Goal: Task Accomplishment & Management: Complete application form

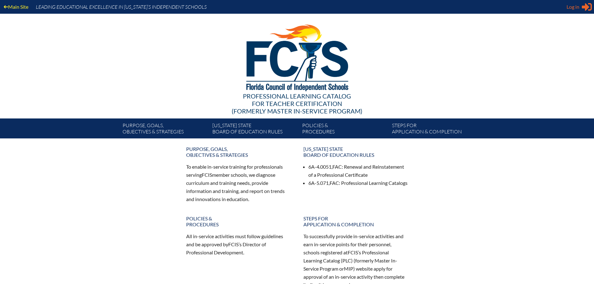
click at [572, 4] on span "Log in" at bounding box center [572, 6] width 13 height 7
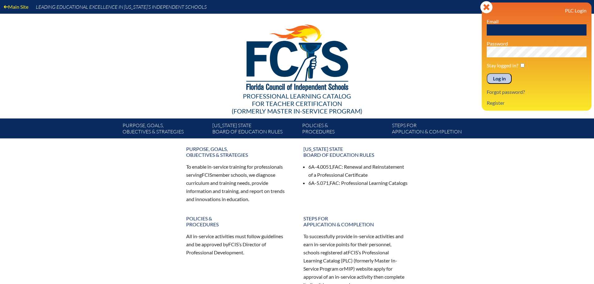
click at [443, 58] on div at bounding box center [297, 57] width 359 height 86
click at [486, 7] on icon "Close" at bounding box center [486, 7] width 12 height 12
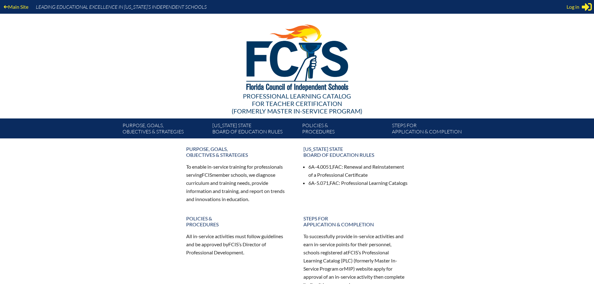
click at [585, 7] on icon at bounding box center [587, 7] width 10 height 8
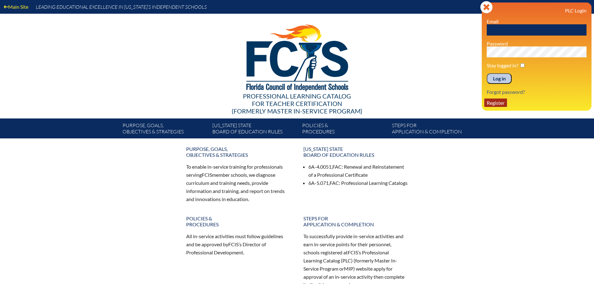
click at [494, 103] on link "Register" at bounding box center [495, 102] width 23 height 8
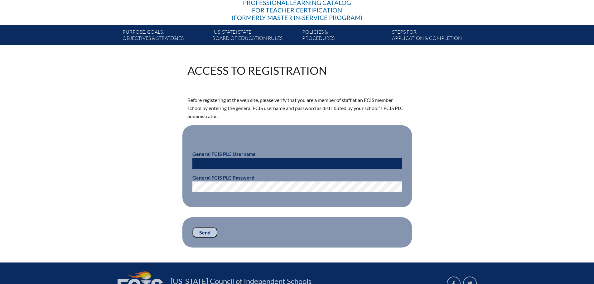
scroll to position [125, 0]
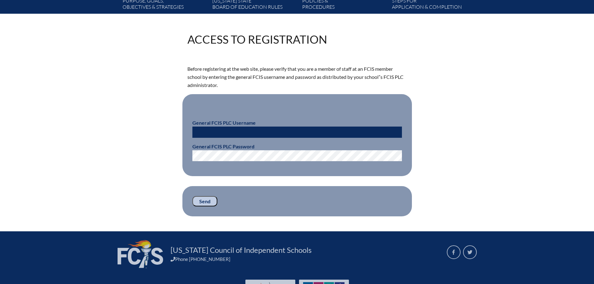
click at [242, 128] on input "text" at bounding box center [296, 132] width 209 height 11
type input "fcismember"
click at [204, 199] on input "Send" at bounding box center [204, 201] width 25 height 11
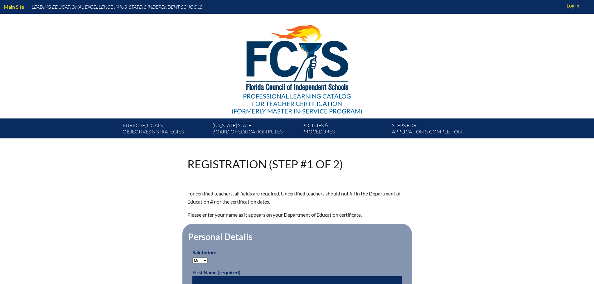
scroll to position [123, 0]
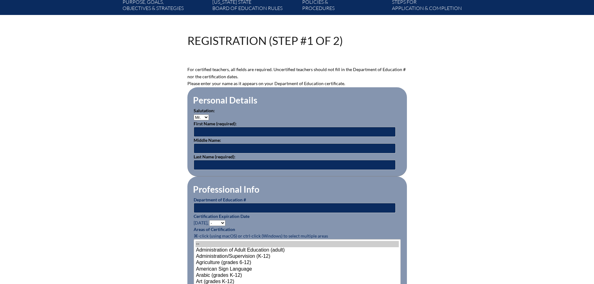
click at [204, 115] on select "Mr. Mrs. Ms. Dr. Rev." at bounding box center [201, 117] width 15 height 6
select select "Ms."
click at [194, 114] on select "Mr. Mrs. Ms. Dr. Rev." at bounding box center [201, 117] width 15 height 6
click at [211, 131] on input "text" at bounding box center [295, 132] width 202 height 10
type input "Diana"
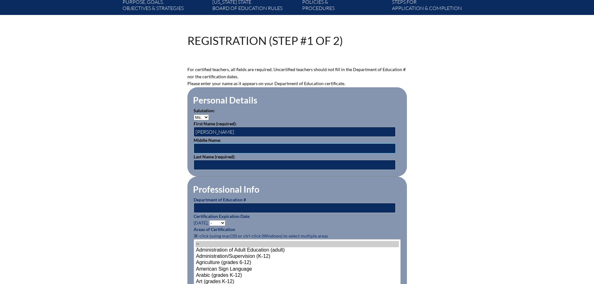
click at [202, 146] on input "text" at bounding box center [295, 148] width 202 height 10
type input "E"
click at [200, 165] on input "text" at bounding box center [295, 165] width 202 height 10
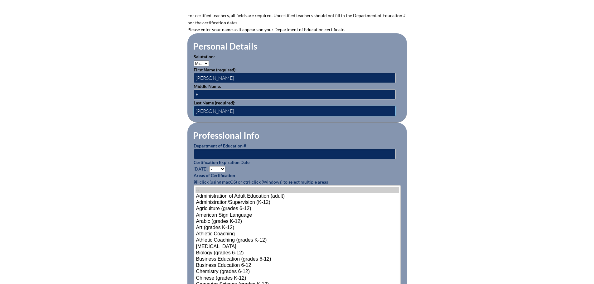
scroll to position [186, 0]
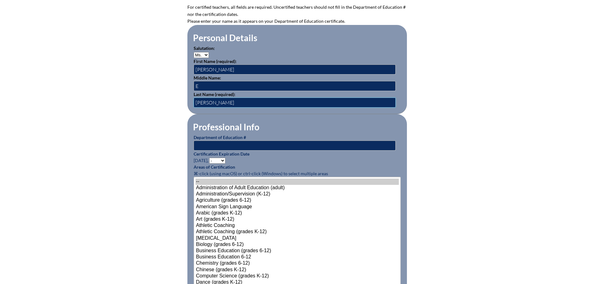
type input "Schuh"
click at [208, 144] on input "text" at bounding box center [295, 146] width 202 height 10
type input "1137163"
click at [224, 158] on select "- 2031 2030 2029 2028 2027 2026 2025 2024 2023 2022 2021 2020 2019 2018 2017 20…" at bounding box center [217, 161] width 16 height 6
select select "2026"
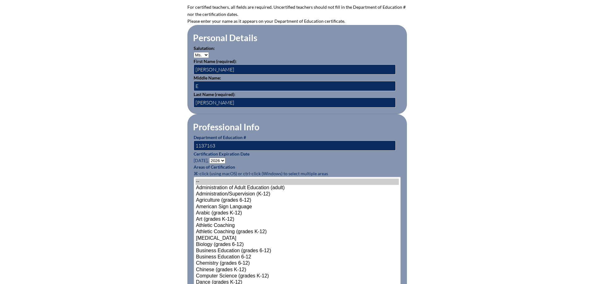
click at [210, 158] on select "- 2031 2030 2029 2028 2027 2026 2025 2024 2023 2022 2021 2020 2019 2018 2017 20…" at bounding box center [217, 161] width 16 height 6
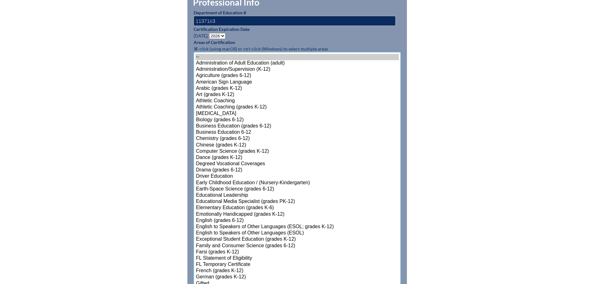
scroll to position [361, 0]
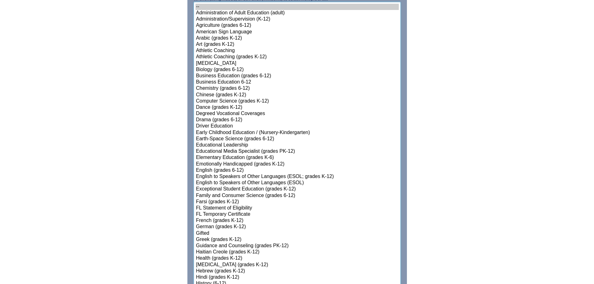
click at [234, 217] on select"]"] "-- Administration of Adult Education (adult) Administration/Supervision (K-12) …" at bounding box center [297, 265] width 207 height 526
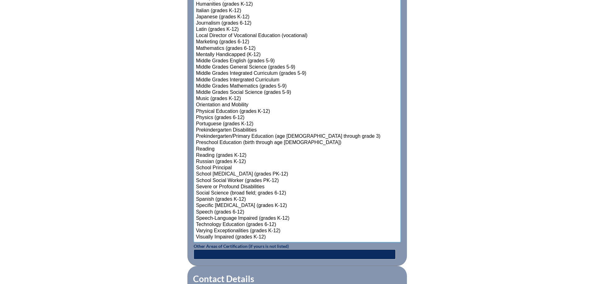
scroll to position [641, 0]
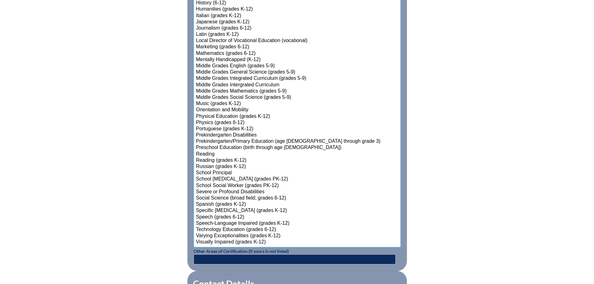
select select"]"] "15195"
click at [210, 152] on option "Reading" at bounding box center [296, 154] width 203 height 6
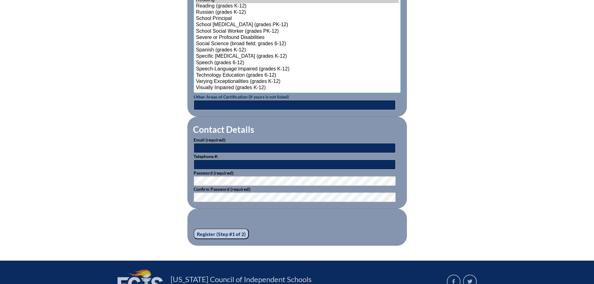
scroll to position [797, 0]
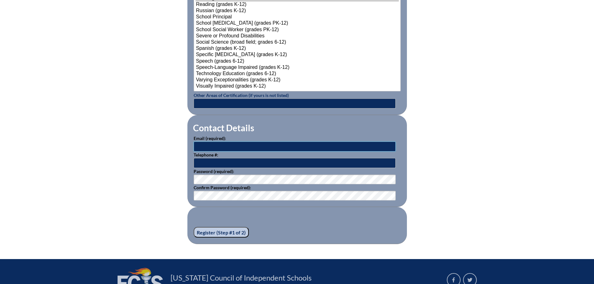
click at [216, 144] on input "text" at bounding box center [295, 147] width 202 height 10
type input "writeshoe@gmail.com"
click at [202, 159] on input "text" at bounding box center [295, 163] width 202 height 10
click at [226, 160] on input "352254552" at bounding box center [295, 163] width 202 height 10
click at [204, 161] on input "352254552" at bounding box center [295, 163] width 202 height 10
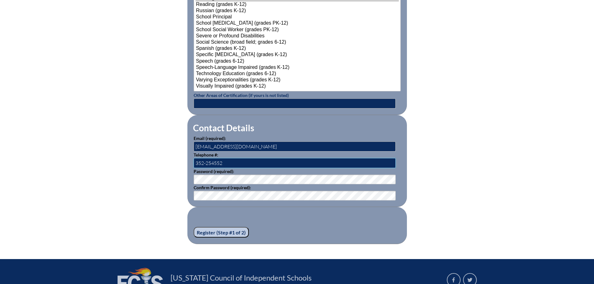
click at [214, 160] on input "352-254552" at bounding box center [295, 163] width 202 height 10
click at [211, 160] on input "352-254-552" at bounding box center [295, 163] width 202 height 10
click at [222, 160] on input "352-256-4-552" at bounding box center [295, 163] width 202 height 10
type input "352-256-4552"
